Goal: Navigation & Orientation: Find specific page/section

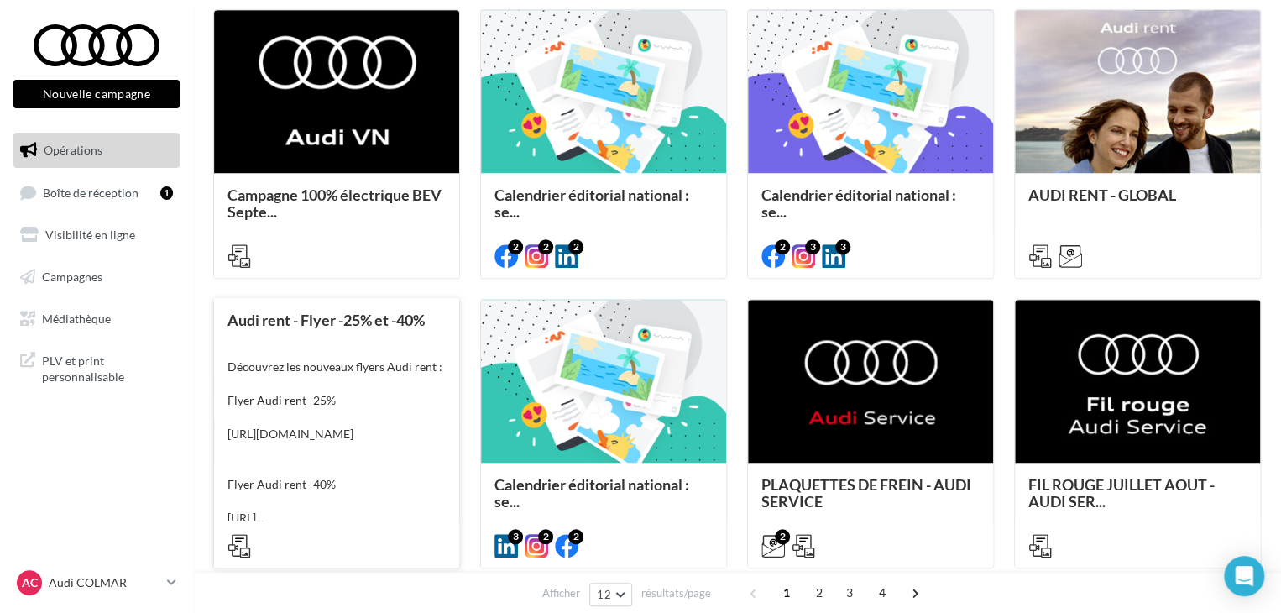
scroll to position [443, 0]
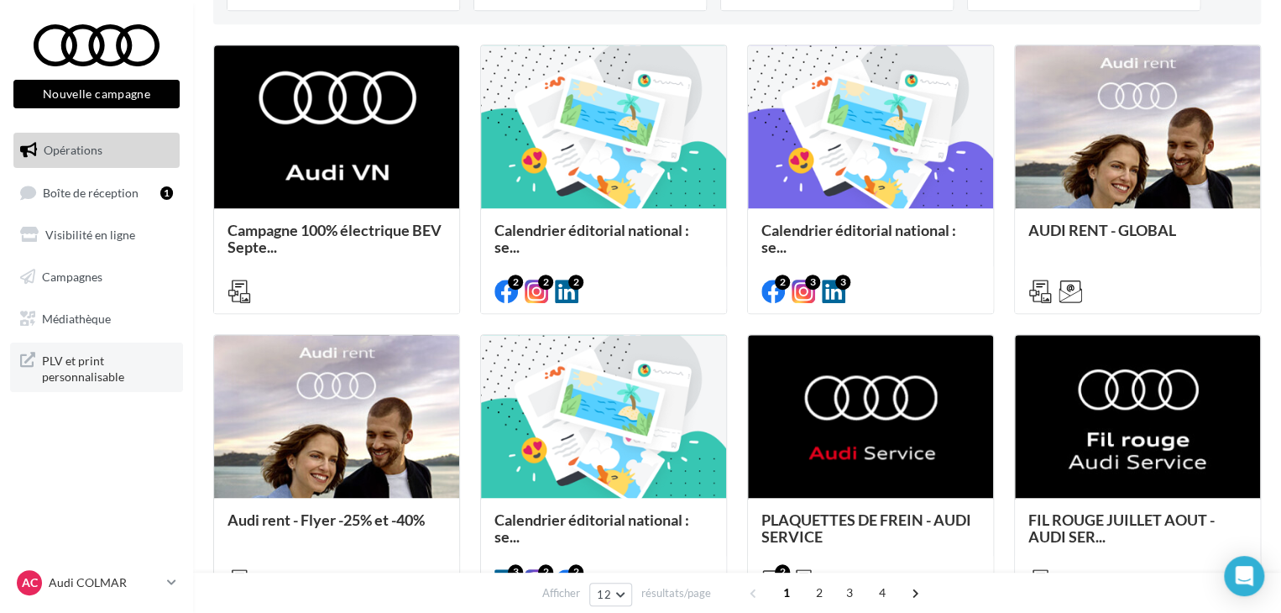
click at [60, 370] on span "PLV et print personnalisable" at bounding box center [107, 367] width 131 height 36
